Goal: Task Accomplishment & Management: Manage account settings

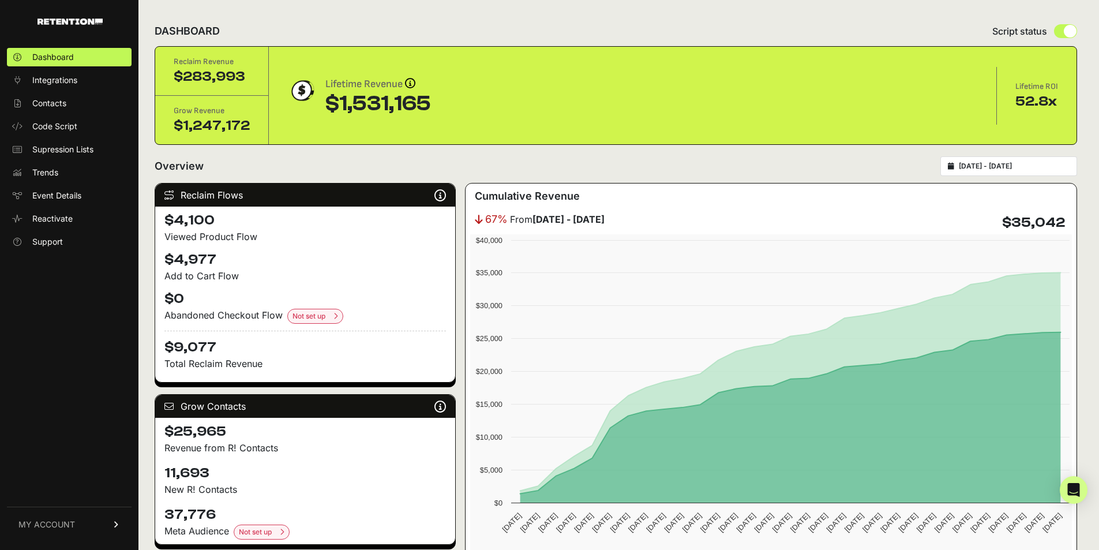
click at [104, 529] on link "MY ACCOUNT" at bounding box center [69, 524] width 125 height 35
click at [77, 422] on span "Account Details" at bounding box center [61, 417] width 59 height 12
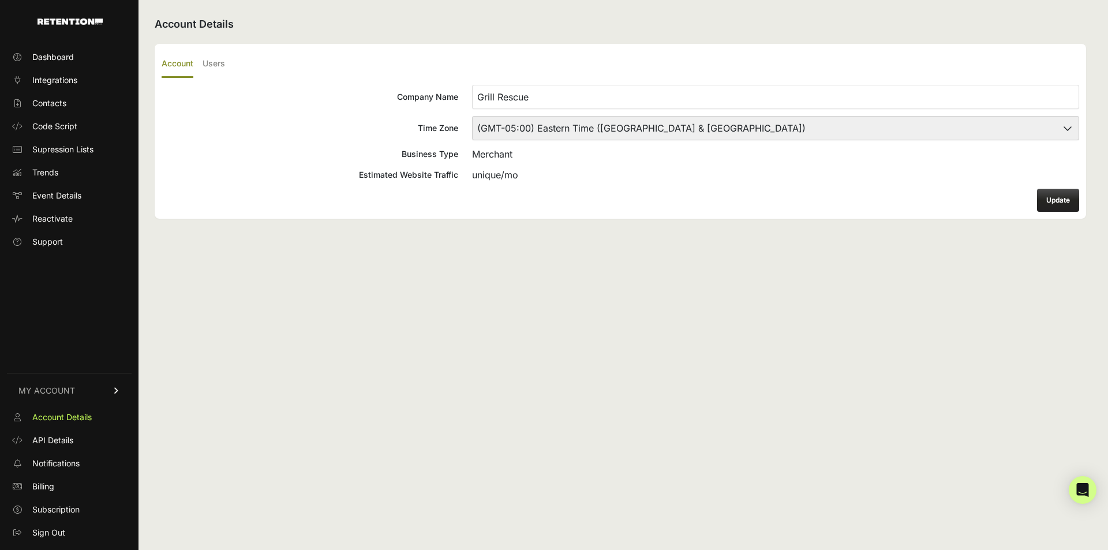
click at [202, 63] on ul "Account Users" at bounding box center [620, 64] width 917 height 27
click at [204, 63] on label "Users" at bounding box center [214, 64] width 23 height 27
click at [0, 0] on input "Users" at bounding box center [0, 0] width 0 height 0
